Goal: Download file/media

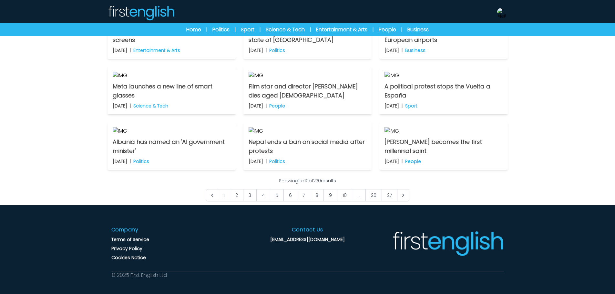
scroll to position [162, 0]
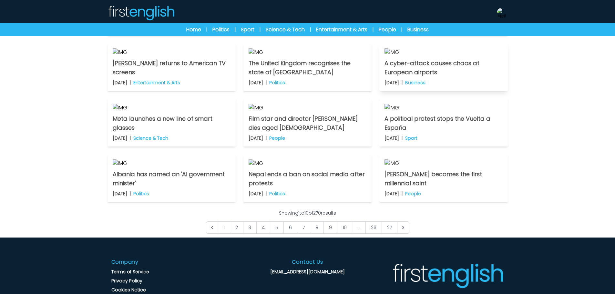
click at [404, 56] on img at bounding box center [444, 52] width 118 height 8
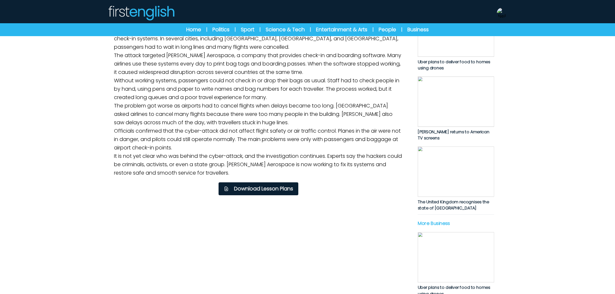
scroll to position [129, 0]
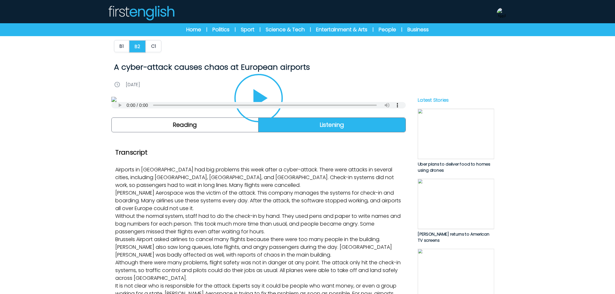
click at [271, 114] on icon "Play/Pause" at bounding box center [258, 98] width 31 height 31
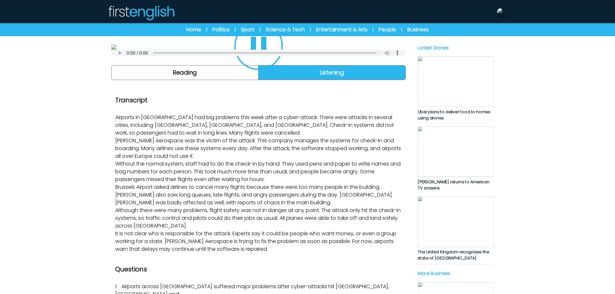
scroll to position [65, 0]
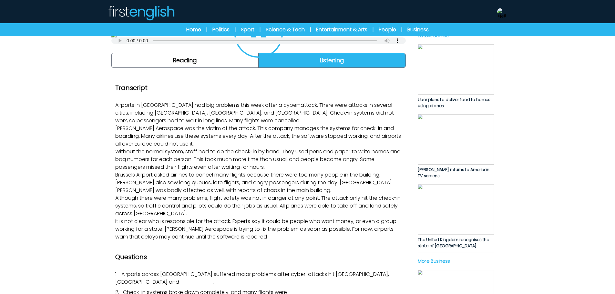
drag, startPoint x: 567, startPoint y: 81, endPoint x: 534, endPoint y: 94, distance: 35.4
click at [567, 81] on div "B1 B2 C1 A cyber-attack causes chaos at European airports A cyber-attack causes…" at bounding box center [307, 284] width 615 height 690
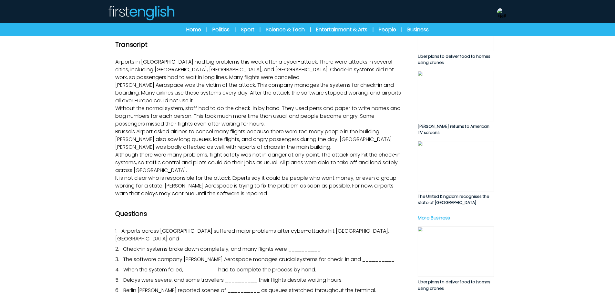
scroll to position [97, 0]
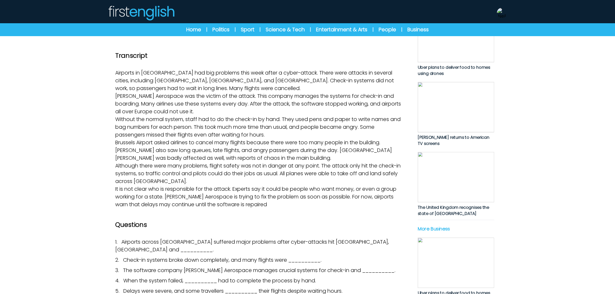
click at [258, 17] on icon "Play/Pause" at bounding box center [258, 1] width 31 height 31
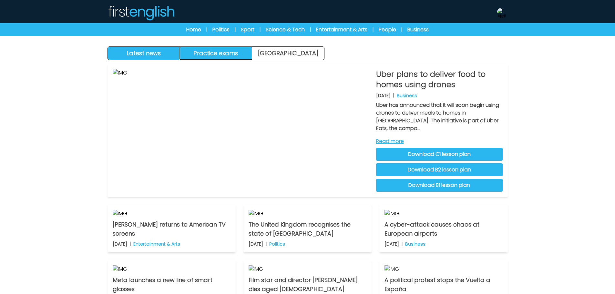
click at [204, 56] on button "Practice exams" at bounding box center [216, 53] width 72 height 13
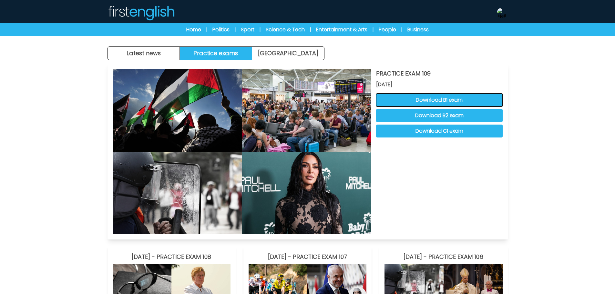
click at [433, 101] on button "Download B1 exam" at bounding box center [439, 100] width 127 height 13
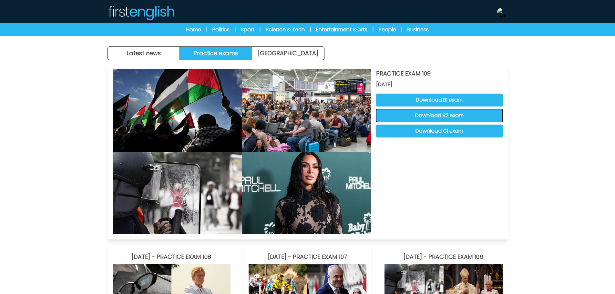
click at [464, 114] on button "Download B2 exam" at bounding box center [439, 115] width 127 height 13
click at [461, 131] on button "Download C1 exam" at bounding box center [439, 131] width 127 height 13
